Goal: Transaction & Acquisition: Register for event/course

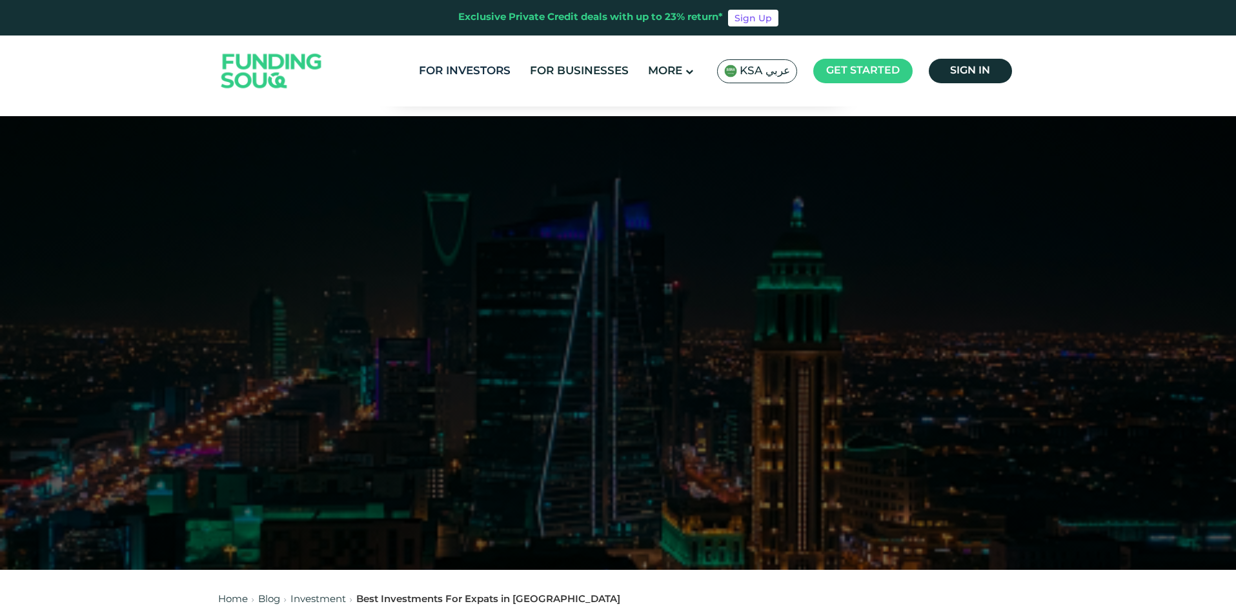
click at [470, 72] on link "For Investors" at bounding box center [465, 71] width 98 height 21
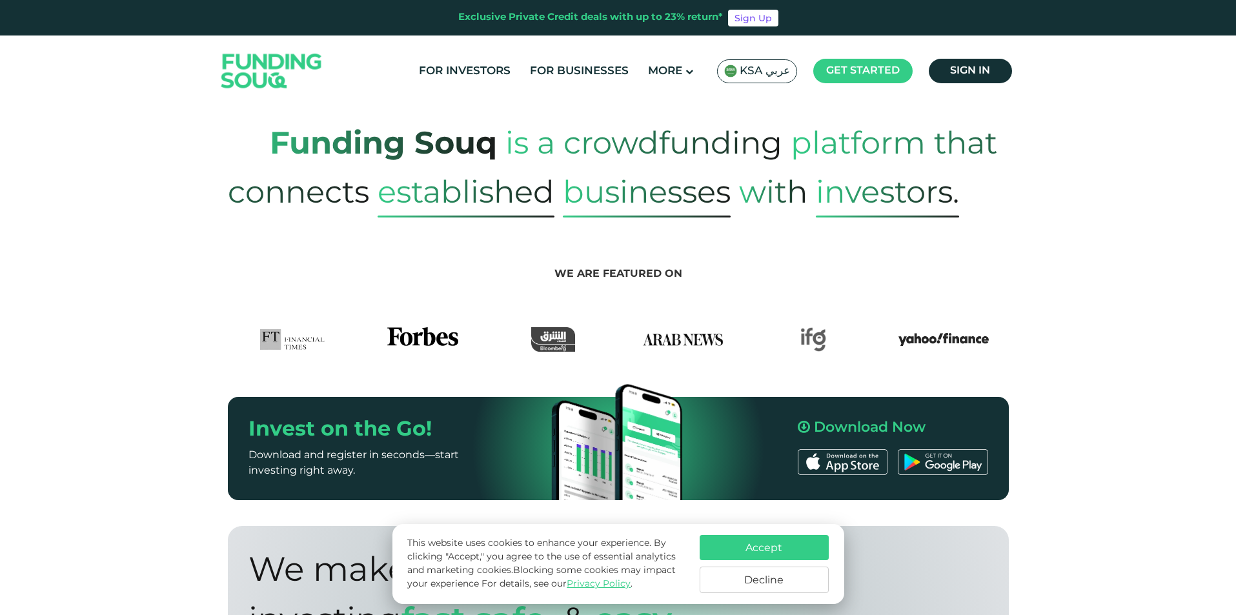
scroll to position [323, 0]
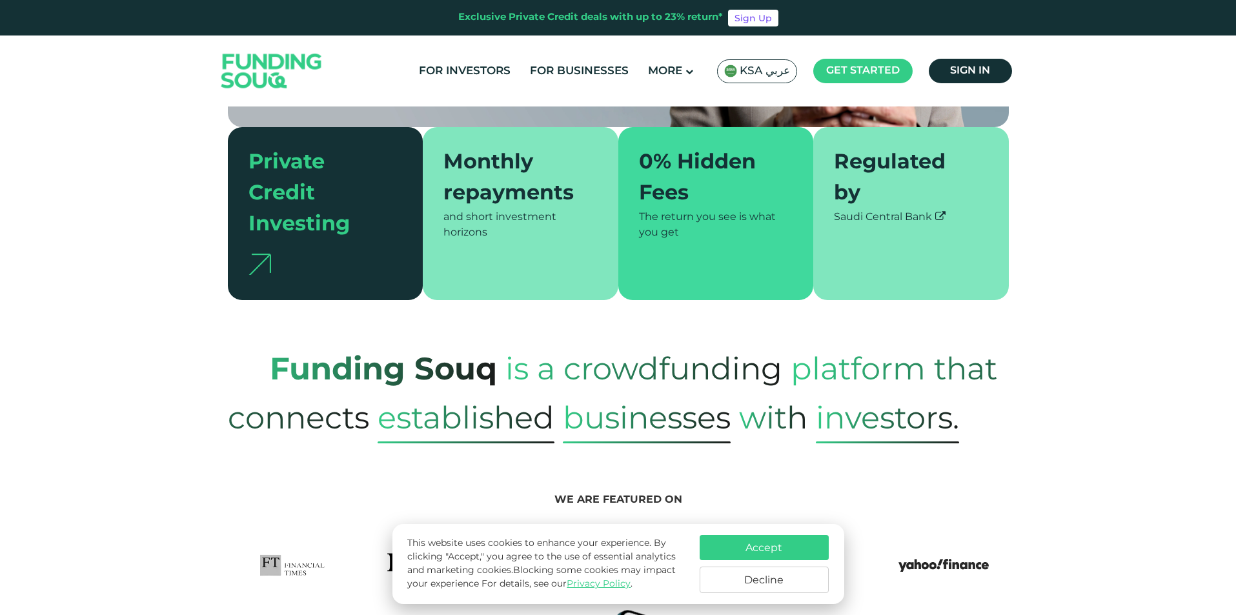
click at [506, 218] on div "and short investment horizons" at bounding box center [521, 225] width 154 height 31
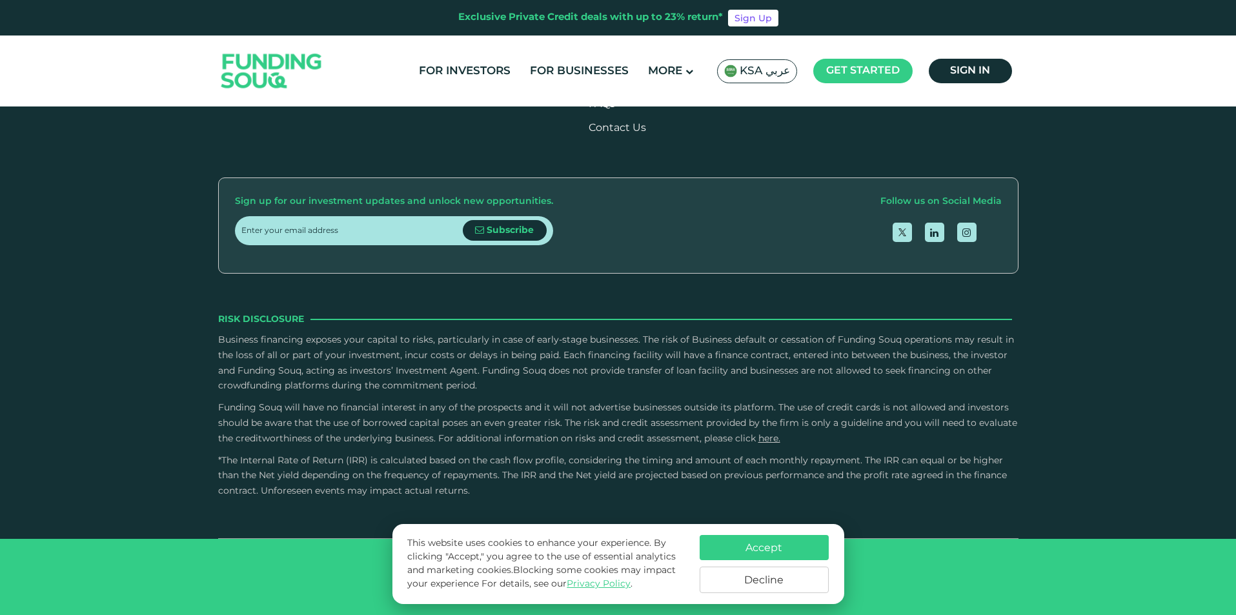
scroll to position [2453, 0]
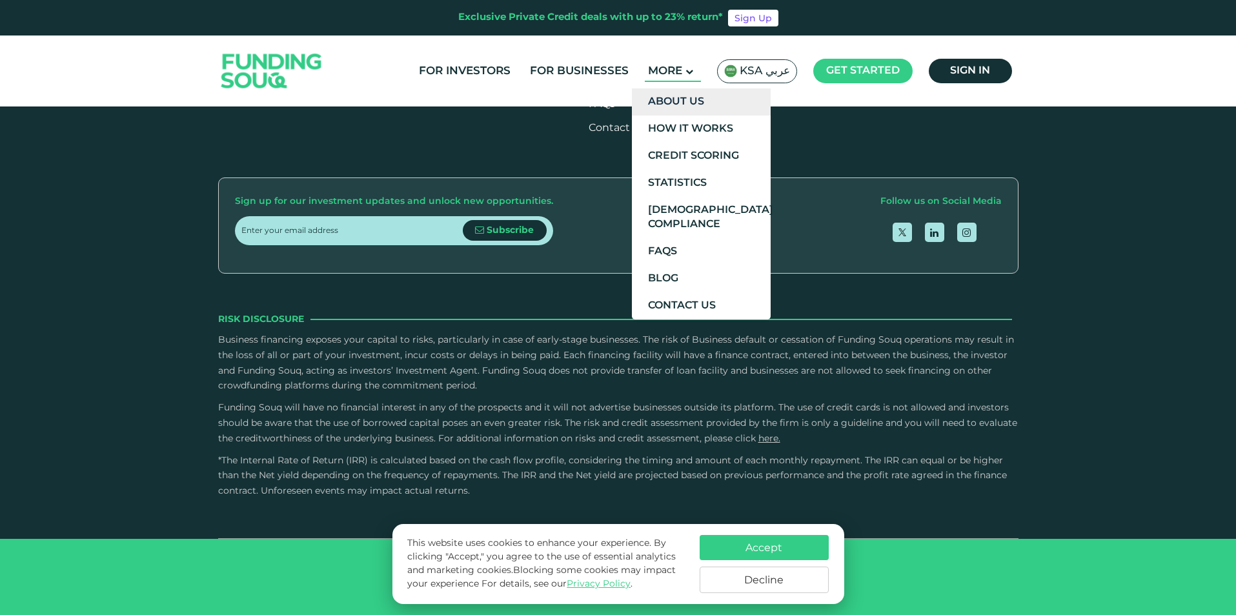
click at [694, 97] on link "About Us" at bounding box center [701, 101] width 139 height 27
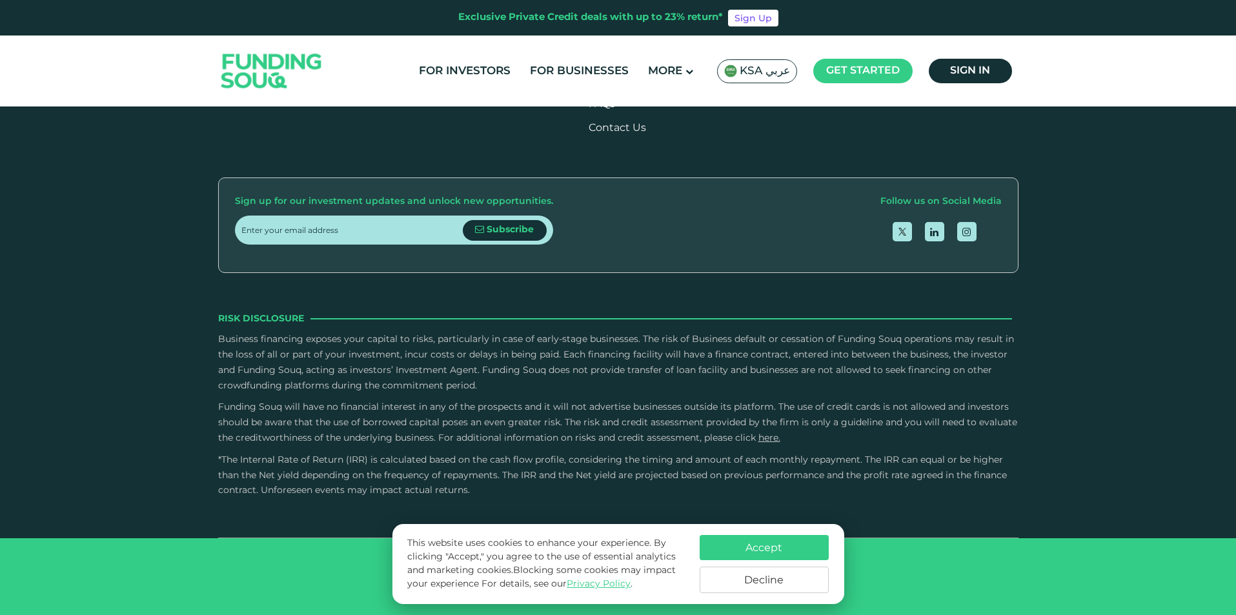
scroll to position [1872, 0]
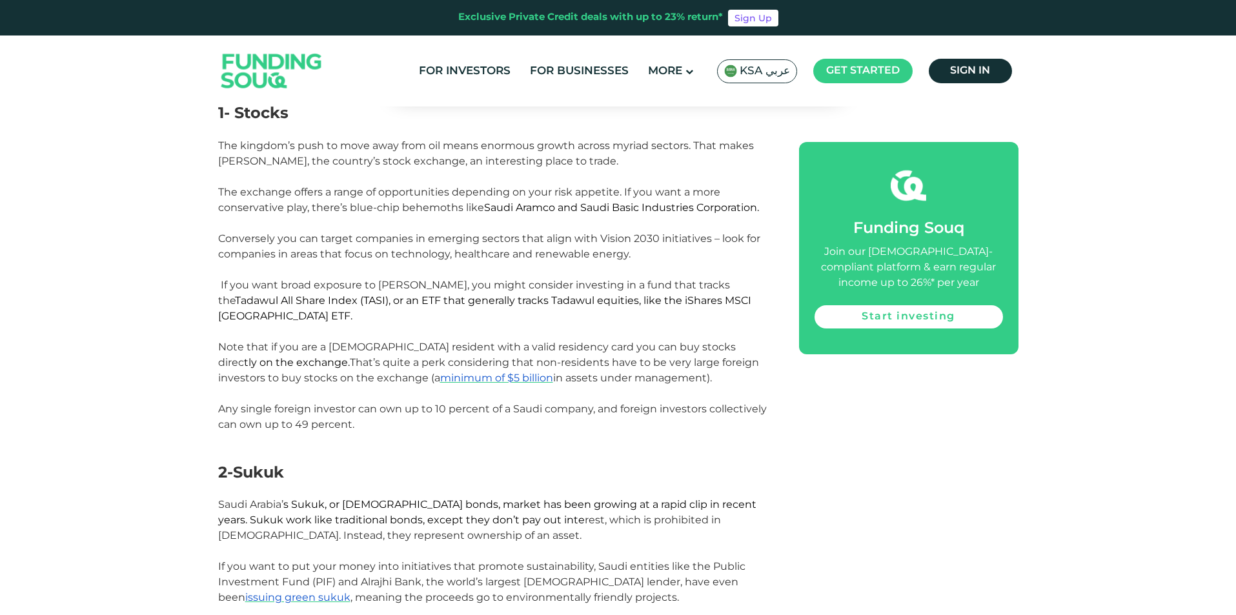
scroll to position [1033, 0]
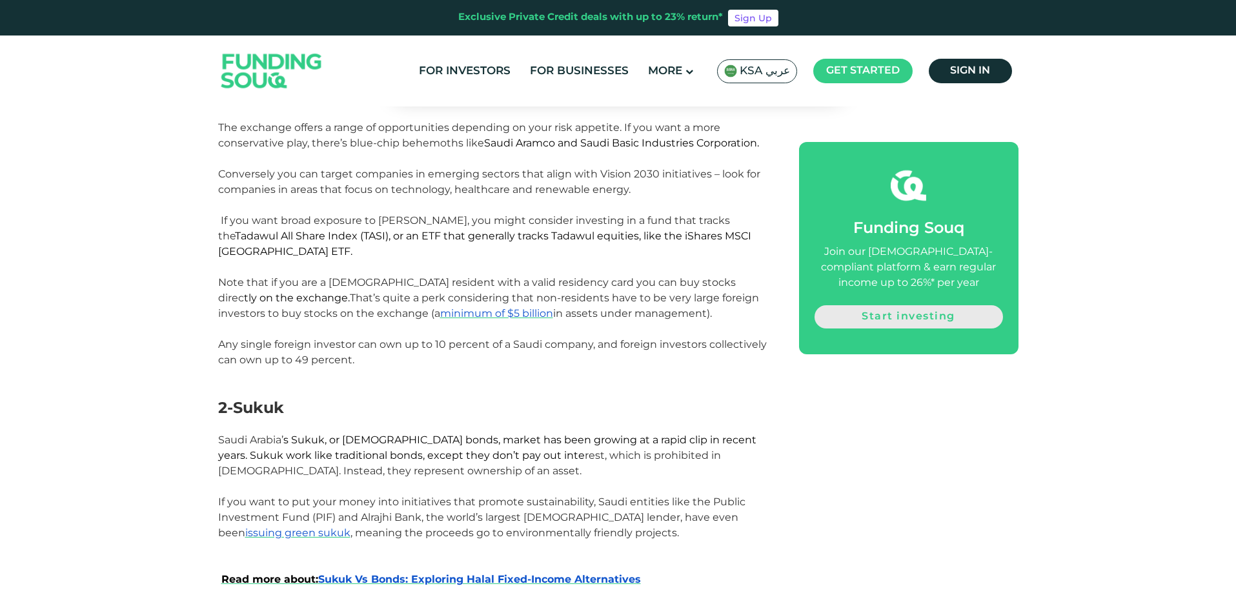
click at [903, 316] on link "Start investing" at bounding box center [909, 316] width 189 height 23
